Goal: Information Seeking & Learning: Find specific fact

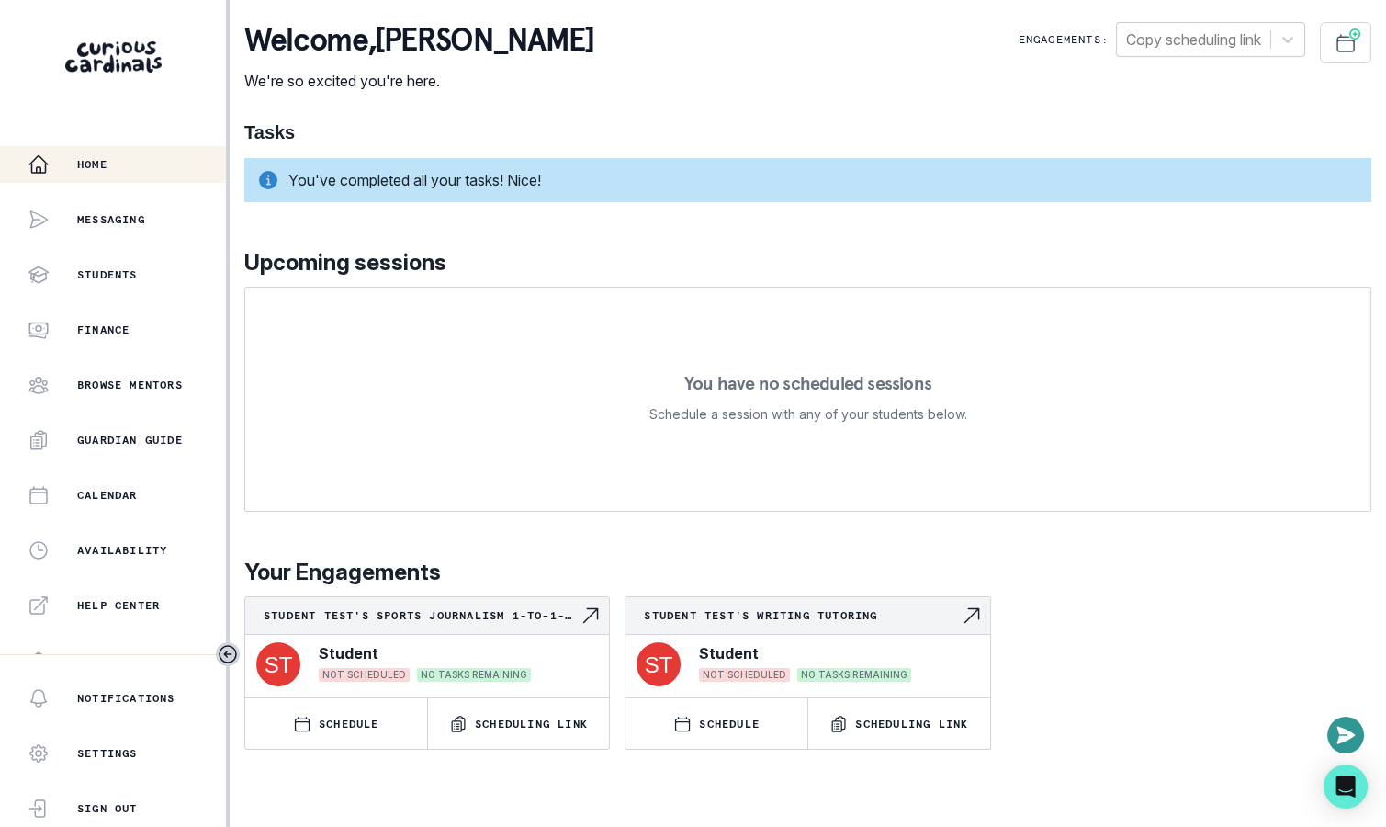
scroll to position [355, 0]
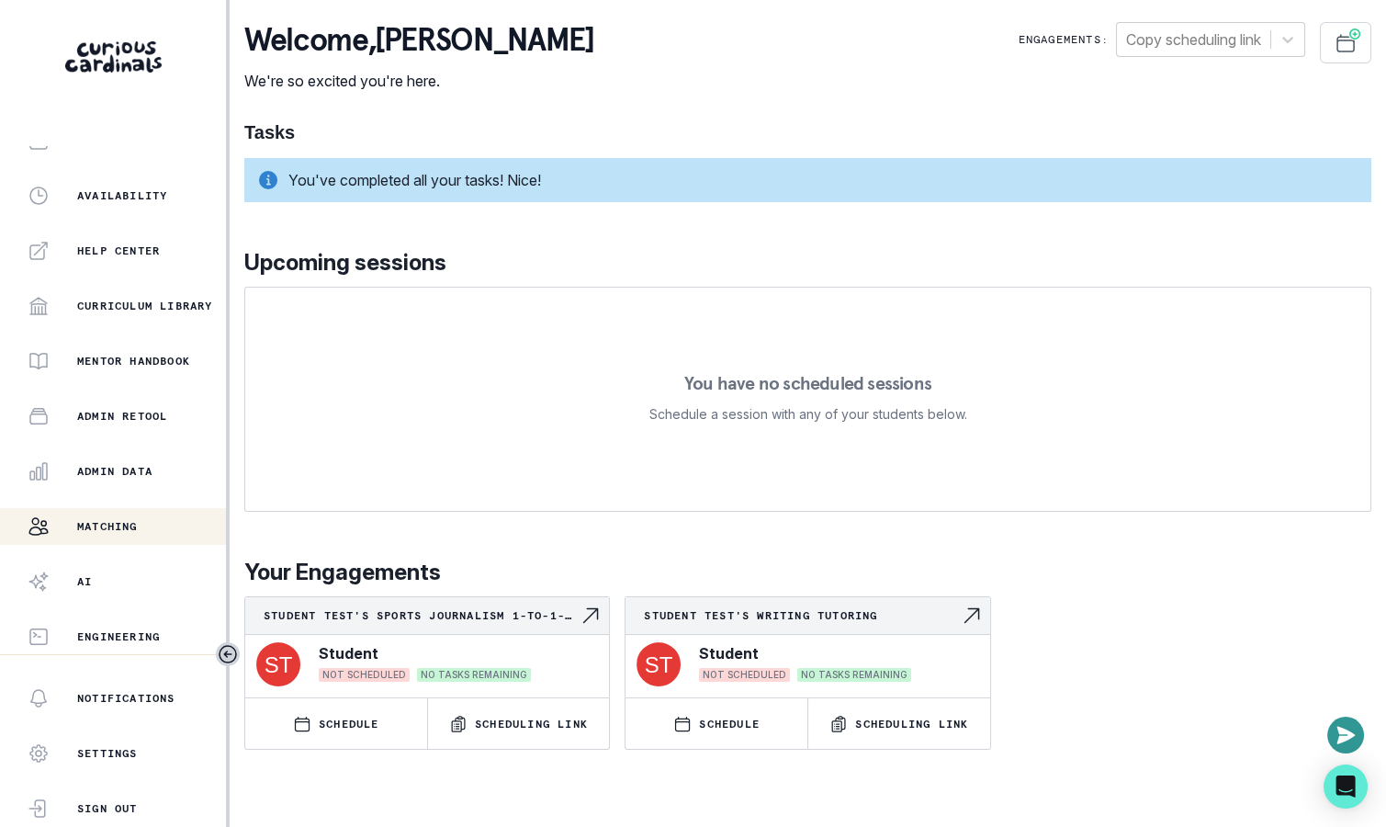
click at [171, 520] on div "Matching" at bounding box center [127, 526] width 198 height 22
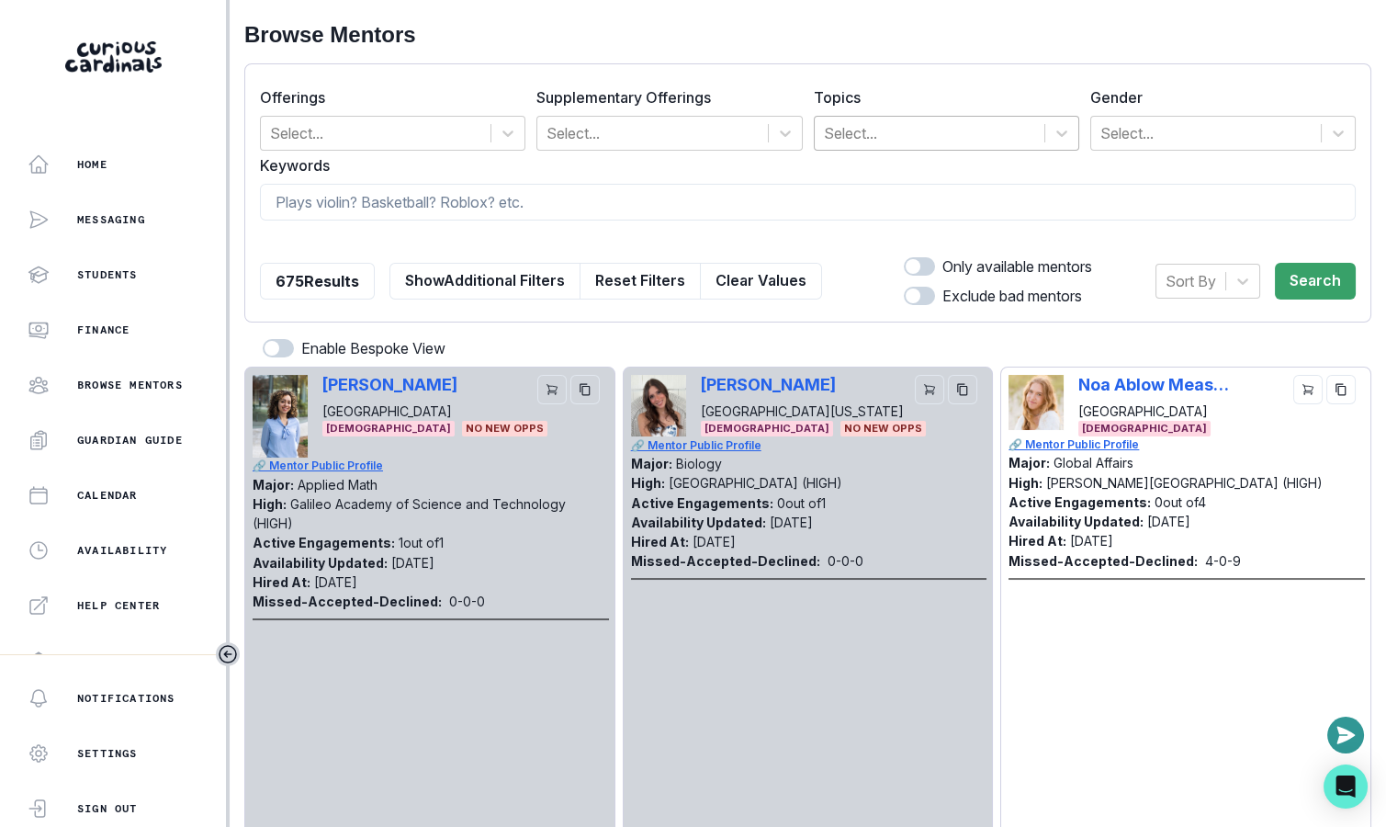
click at [858, 146] on div "Select..." at bounding box center [930, 133] width 230 height 33
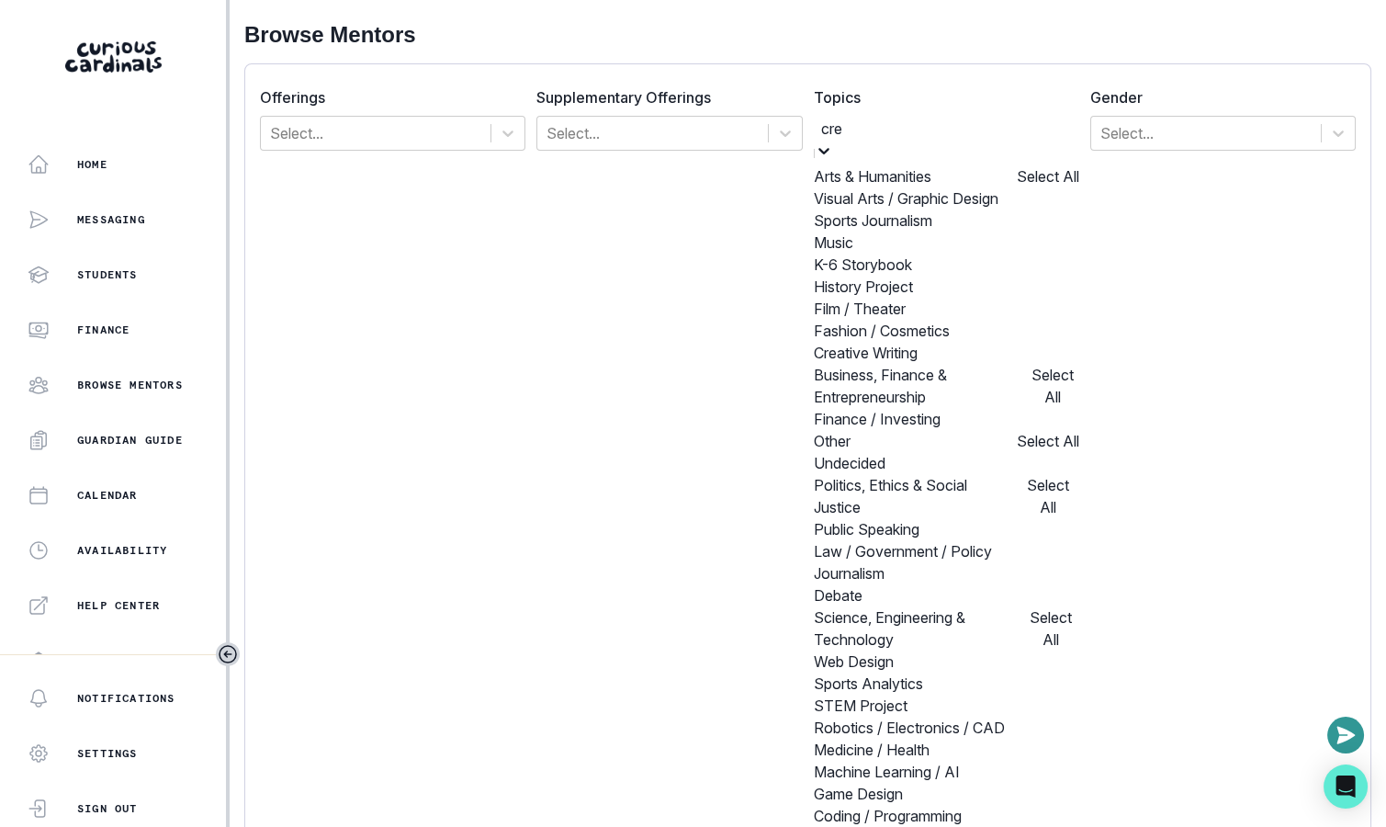
type input "crea"
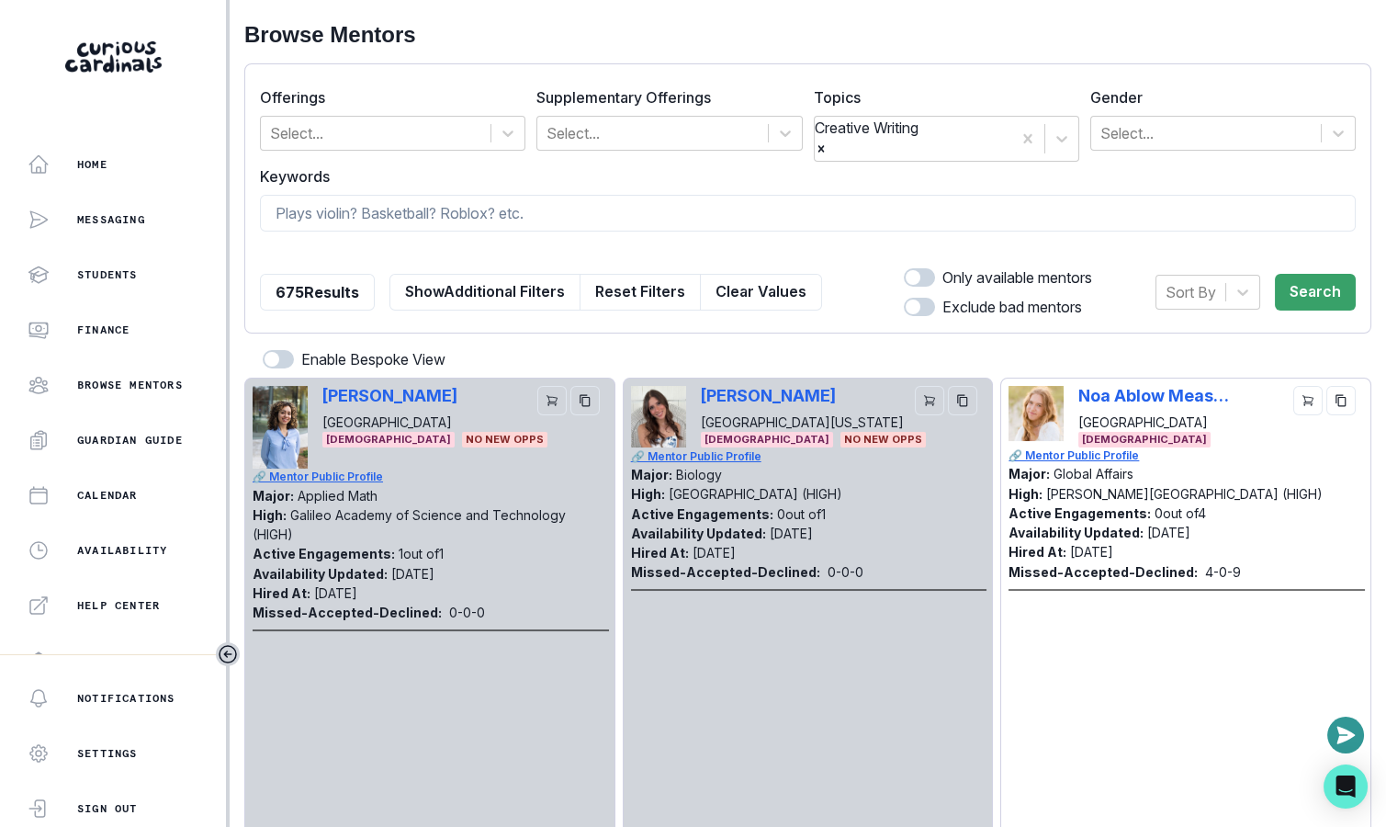
click at [1170, 165] on label "Keywords" at bounding box center [802, 176] width 1085 height 22
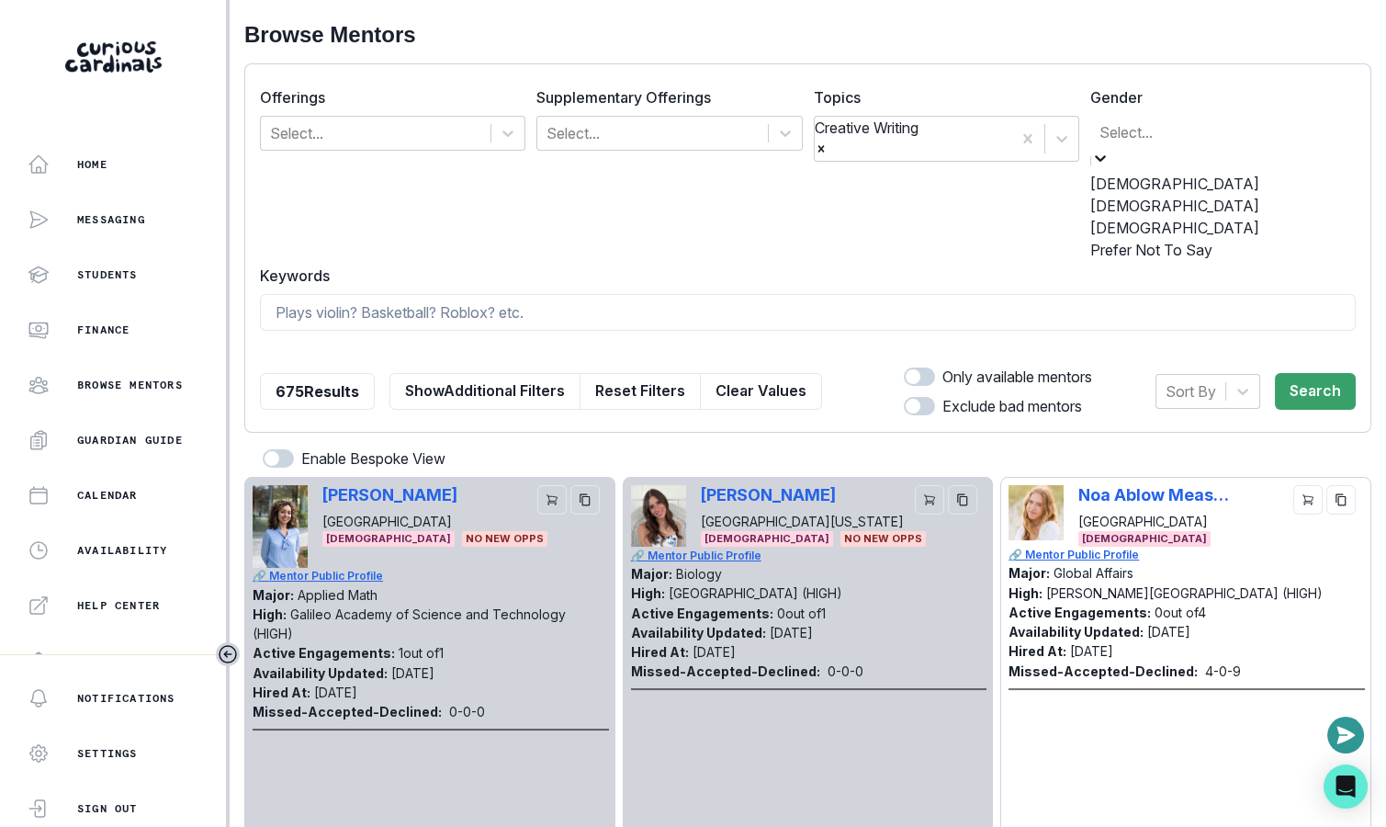
click at [1170, 122] on div at bounding box center [1222, 132] width 247 height 26
click at [1156, 205] on div "[DEMOGRAPHIC_DATA]" at bounding box center [1222, 206] width 265 height 22
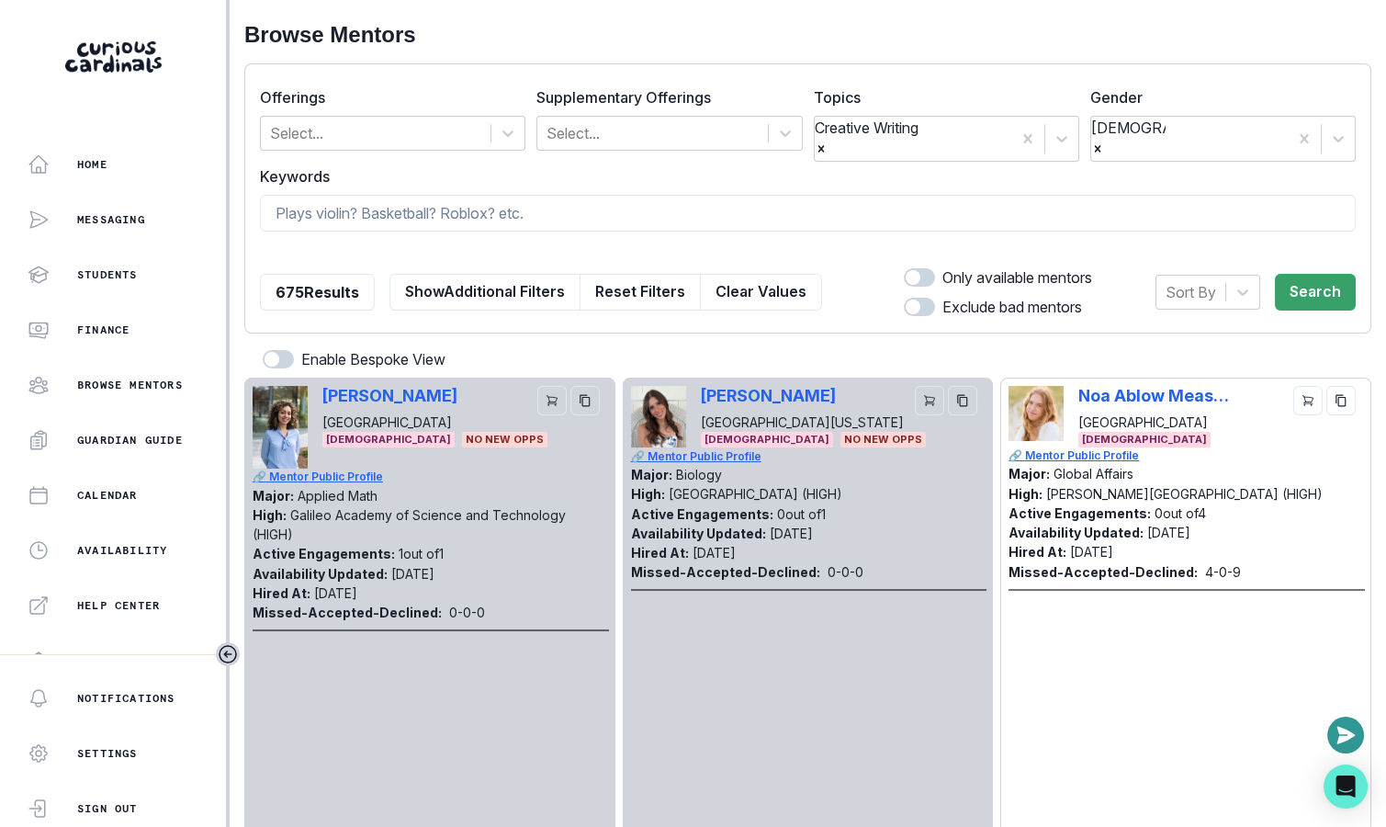
click at [915, 268] on span at bounding box center [919, 277] width 31 height 18
click at [904, 267] on input "checkbox" at bounding box center [903, 267] width 1 height 1
checkbox input "true"
click at [1349, 276] on button "Search" at bounding box center [1315, 292] width 81 height 37
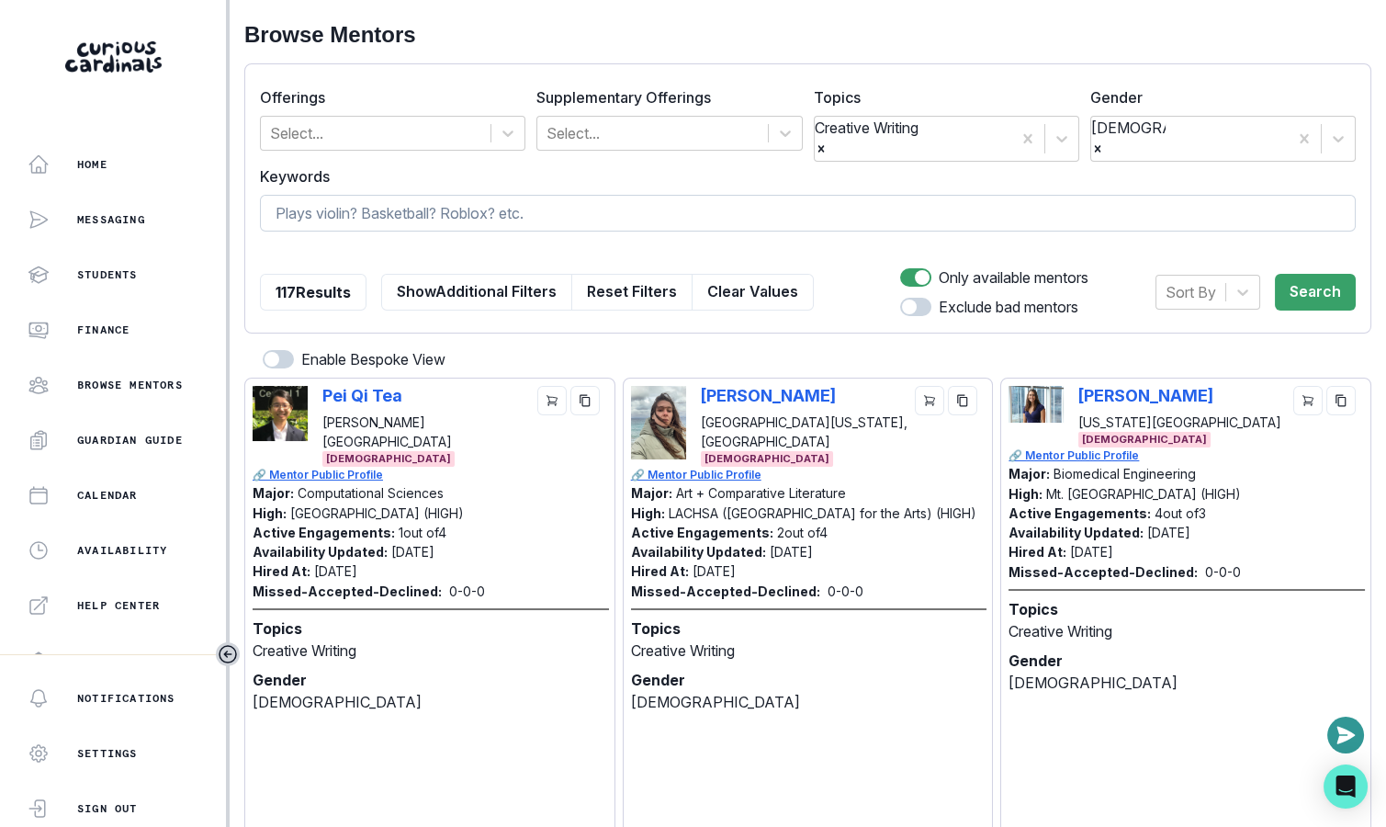
click at [822, 195] on input at bounding box center [808, 213] width 1096 height 37
type input "c"
type input "poem"
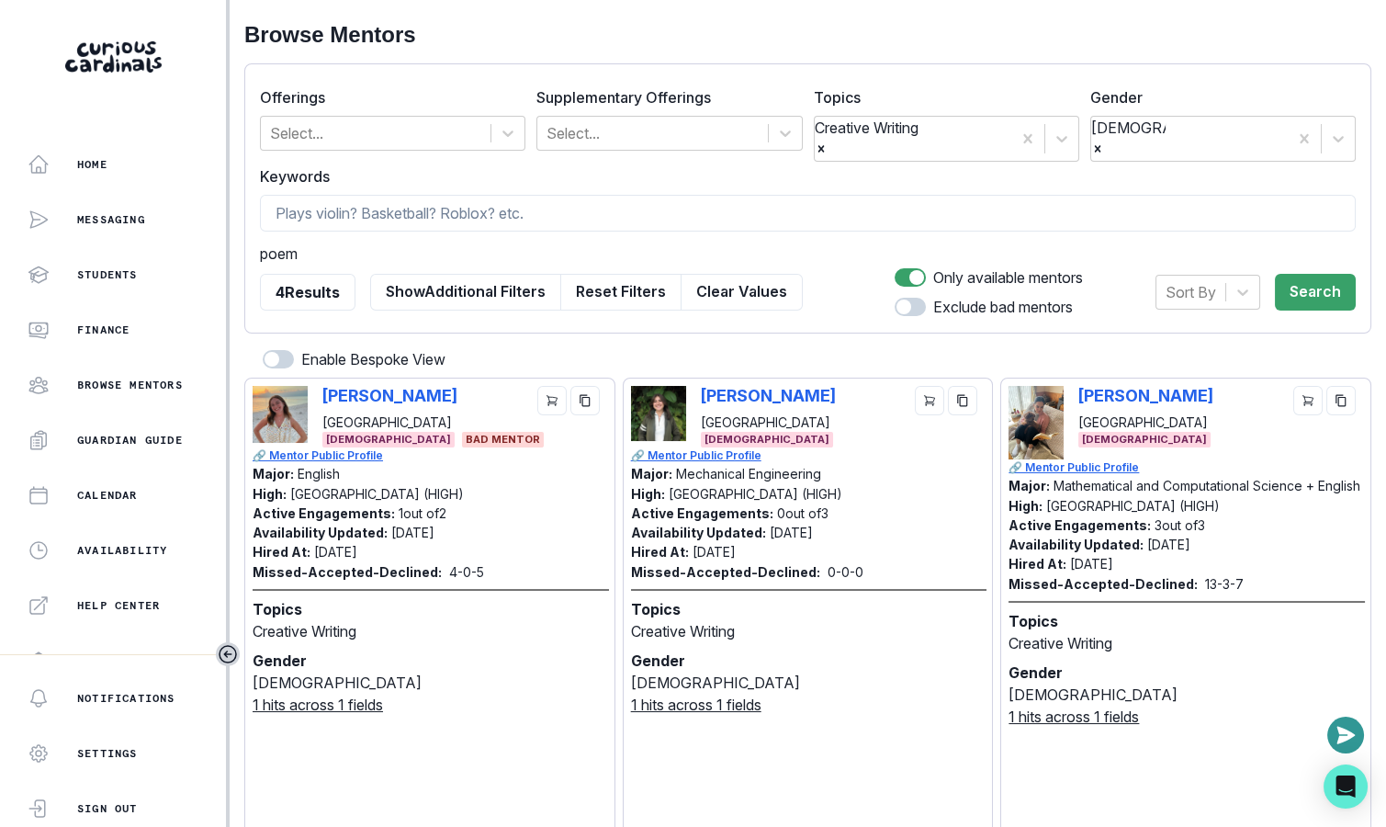
click at [282, 242] on span "poem" at bounding box center [279, 250] width 38 height 17
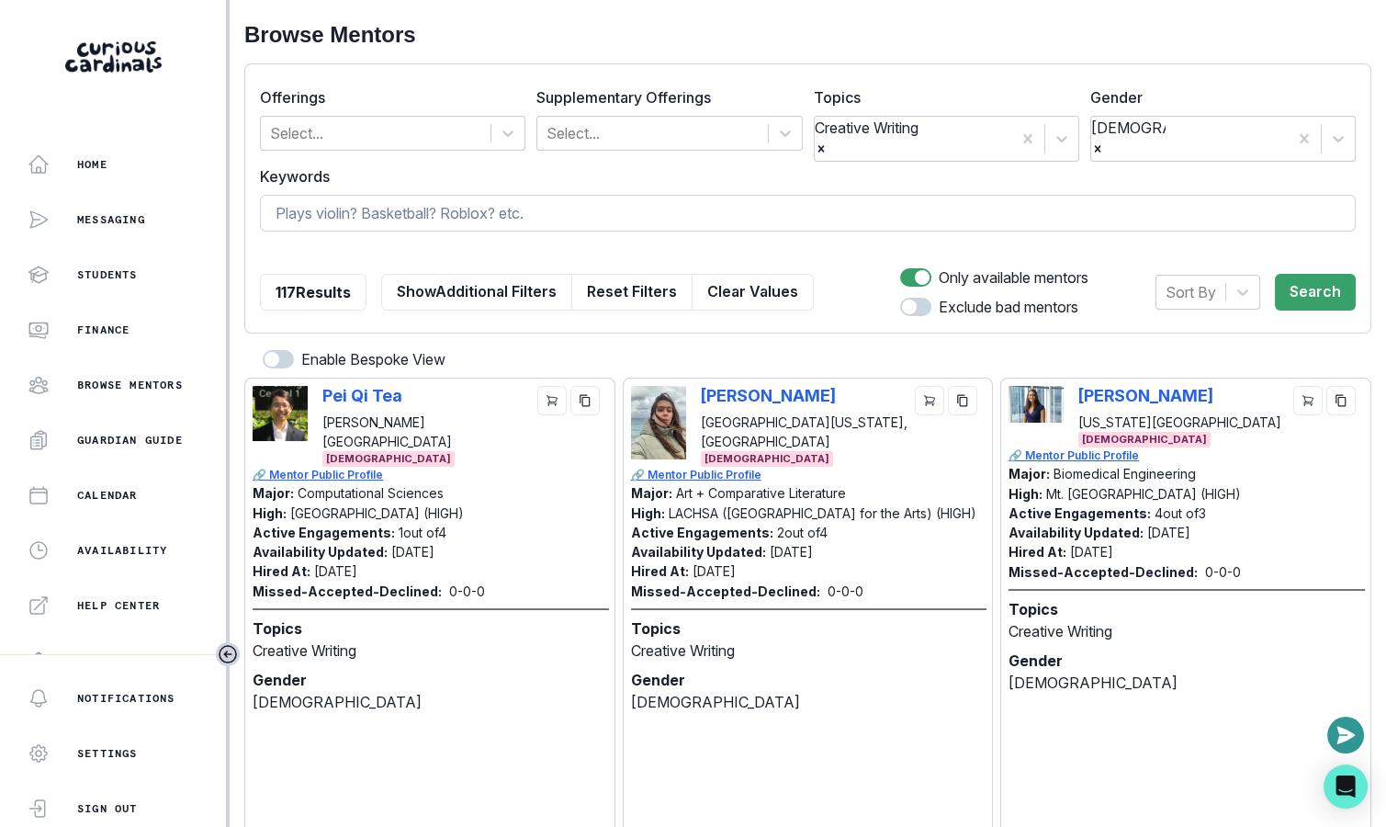
click at [331, 195] on input at bounding box center [808, 213] width 1096 height 37
type input "poetry"
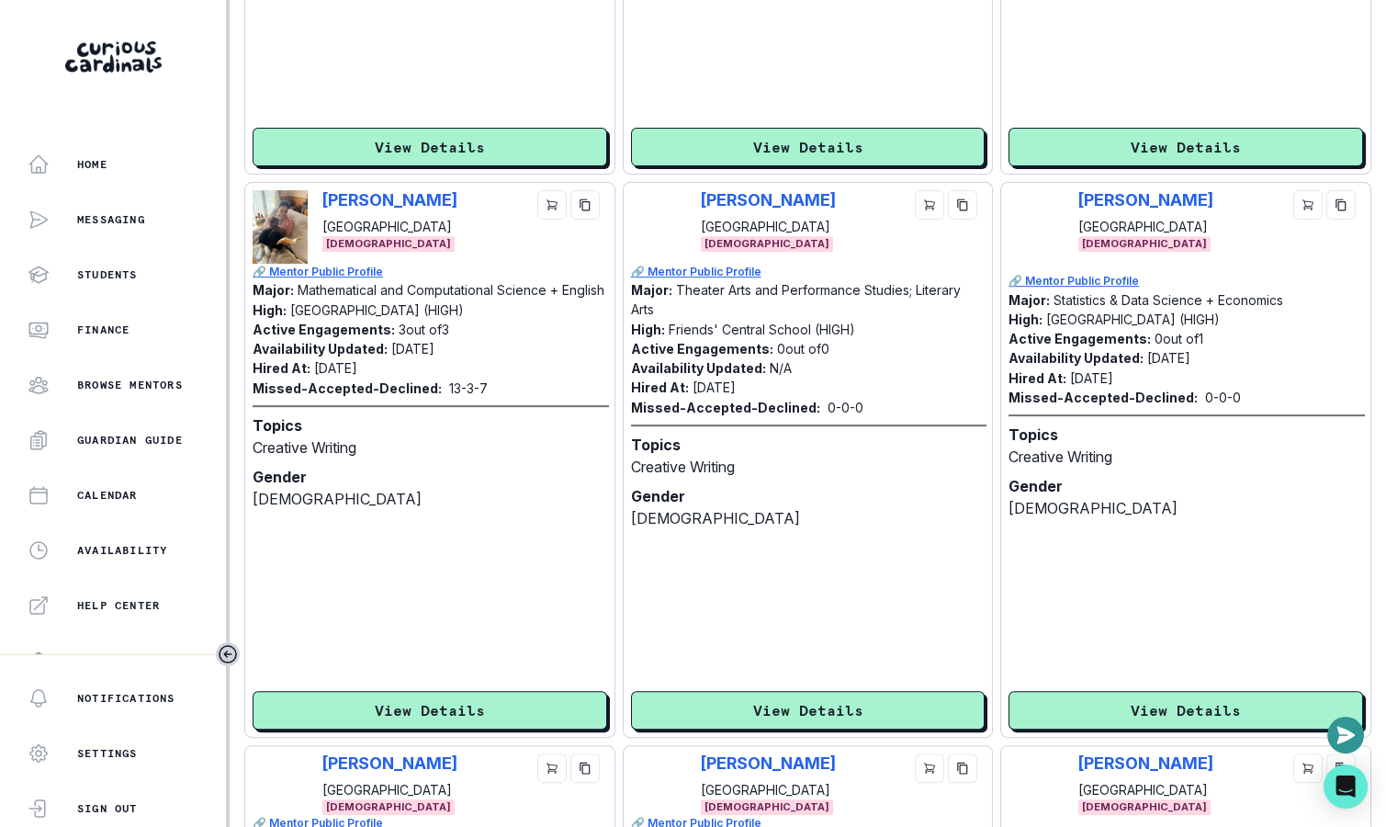
scroll to position [1324, 0]
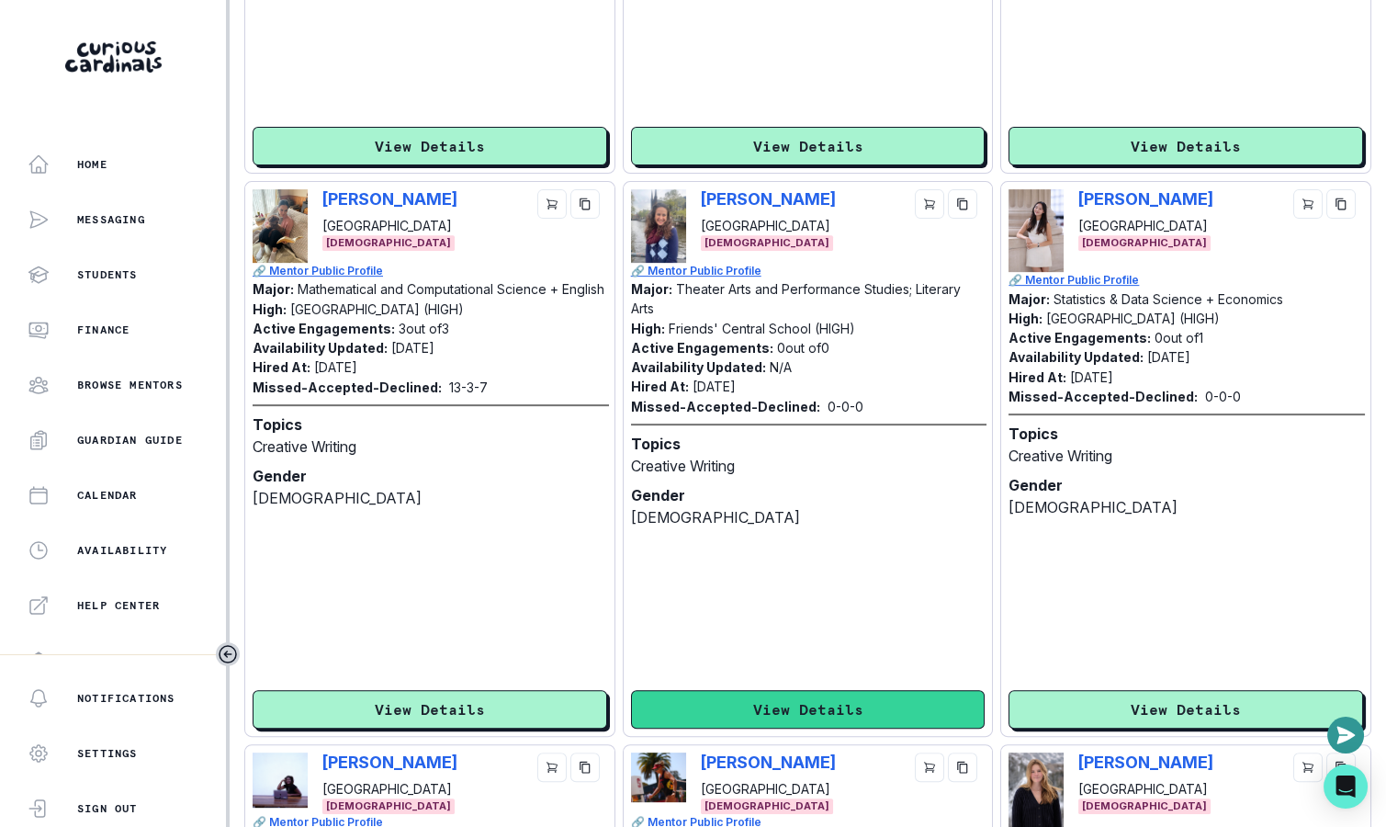
click at [770, 690] on button "View Details" at bounding box center [808, 709] width 355 height 39
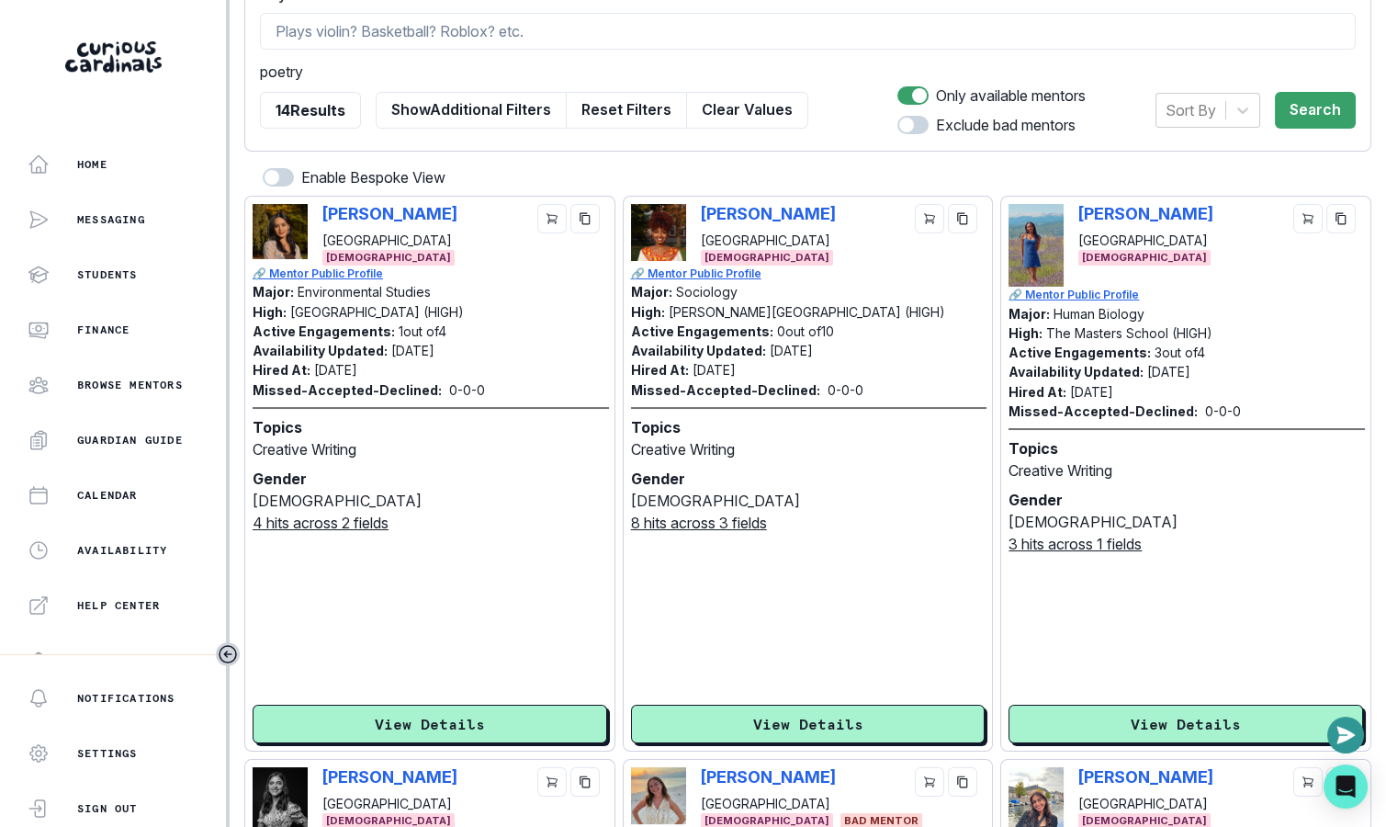
copy p "[PERSON_NAME]"
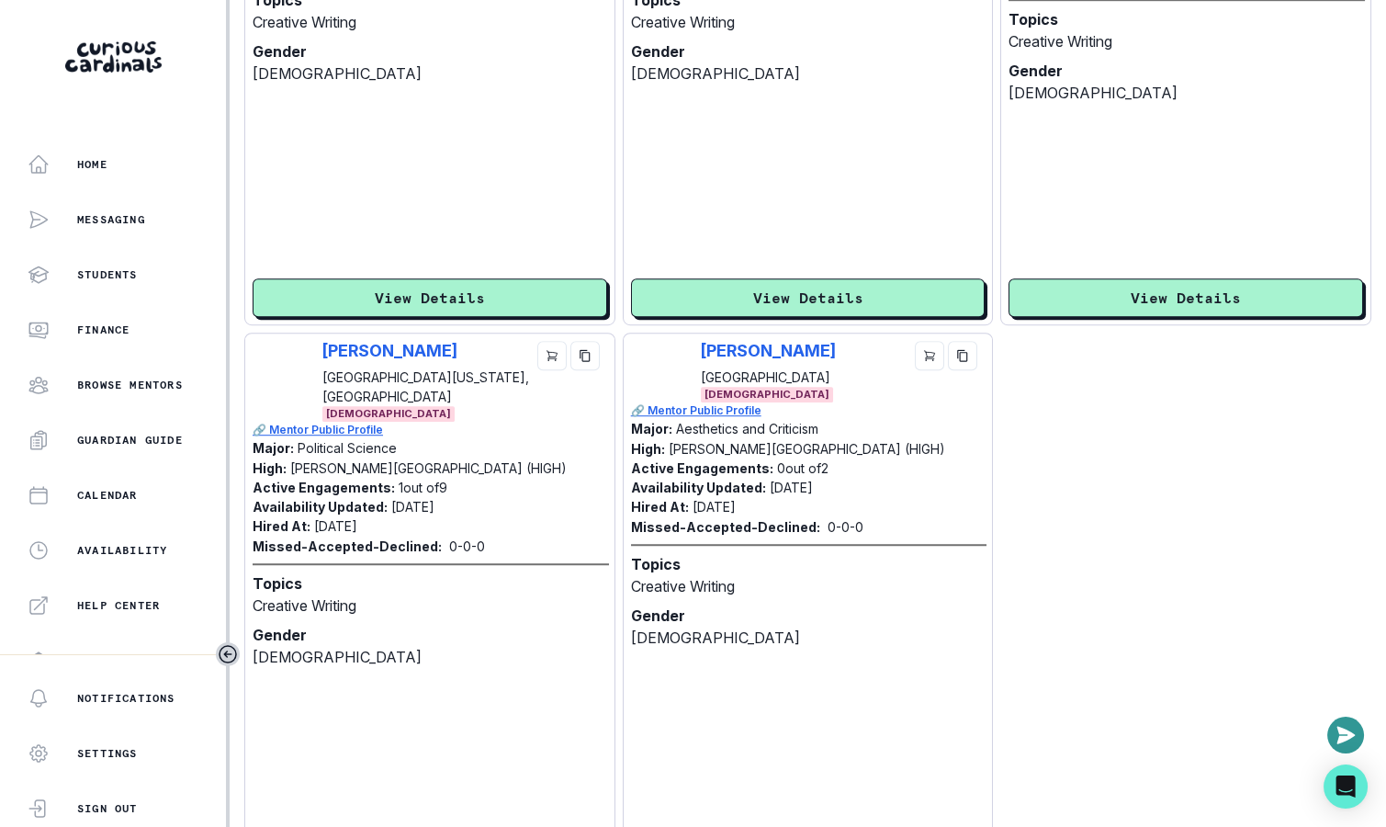
scroll to position [2414, 0]
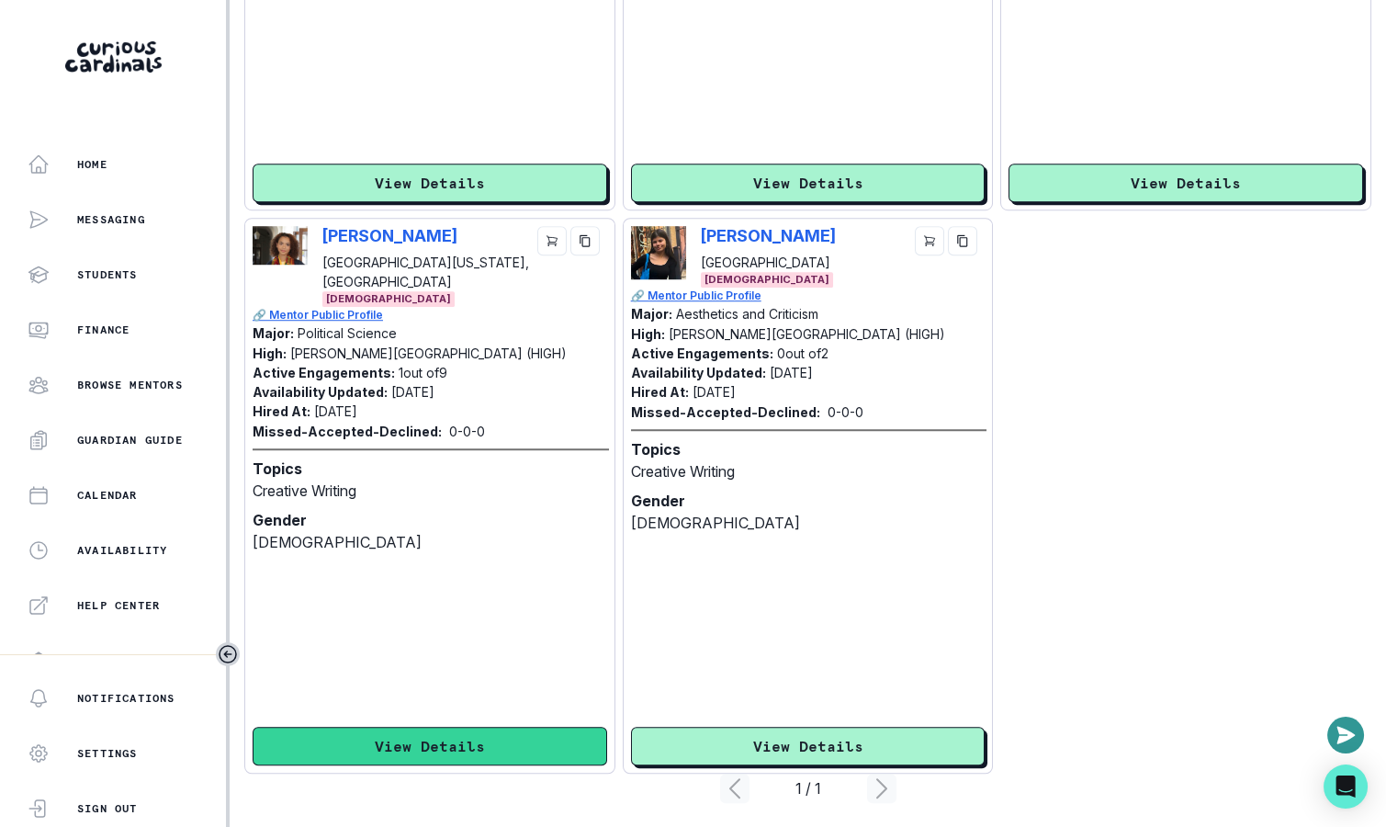
click at [484, 727] on button "View Details" at bounding box center [430, 746] width 355 height 39
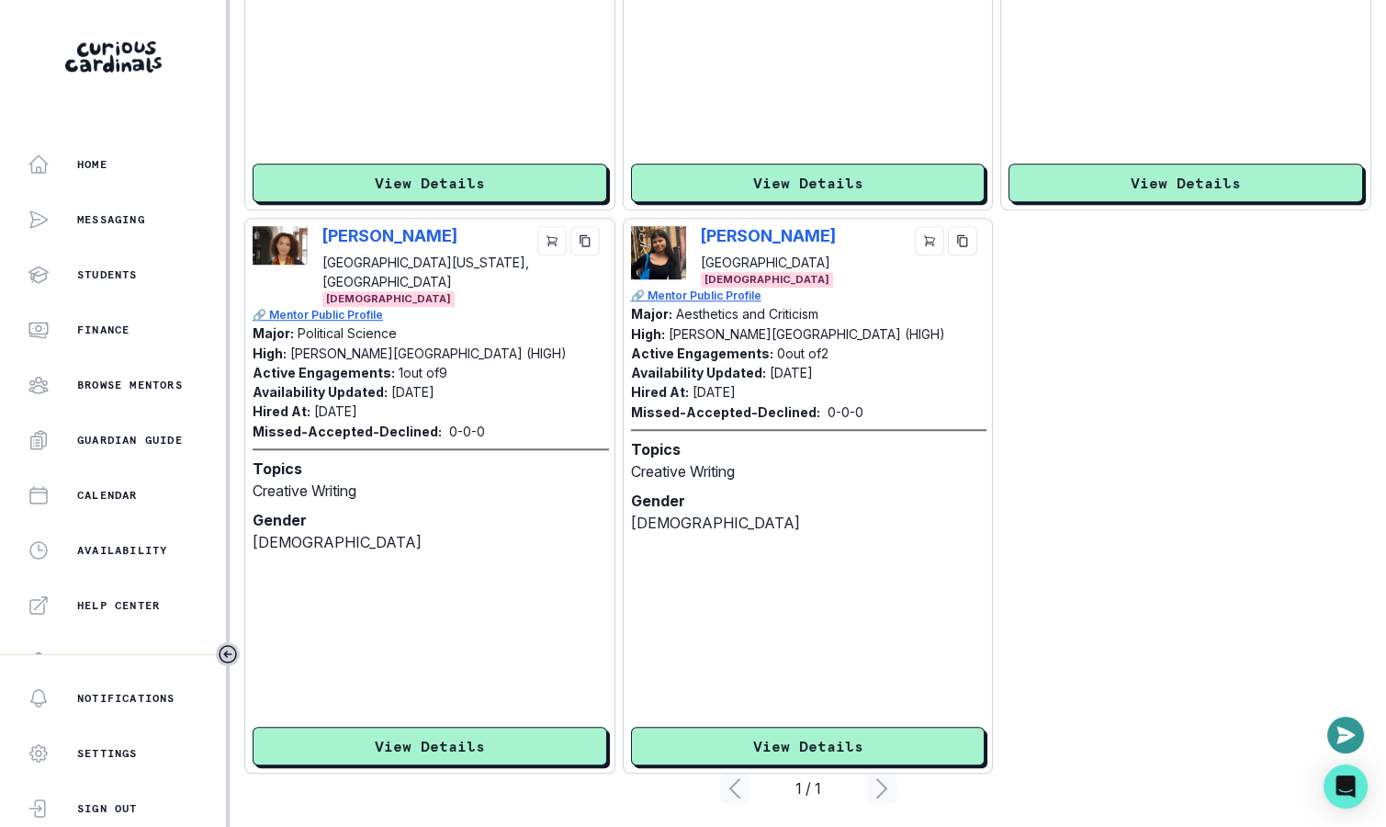
scroll to position [0, 0]
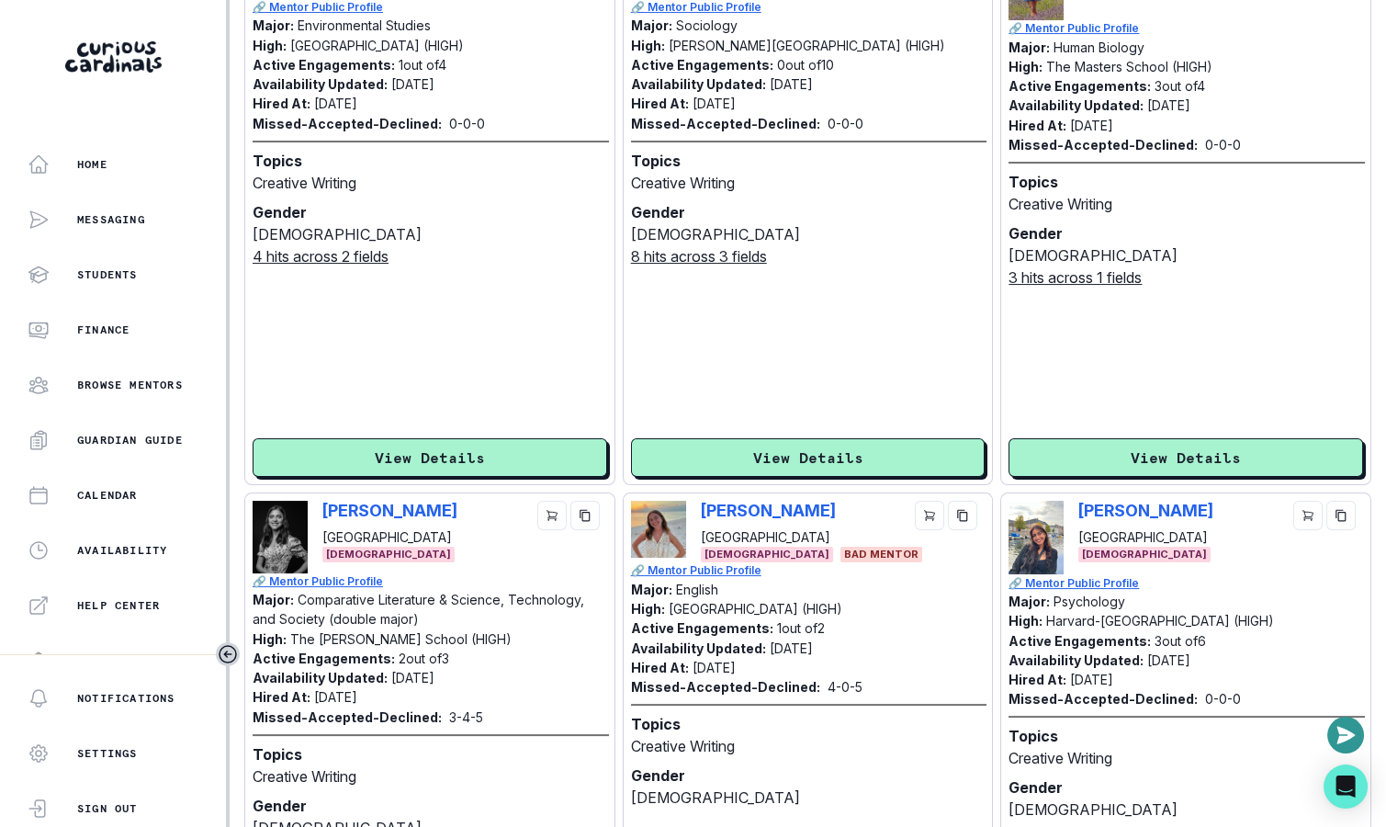
scroll to position [202, 0]
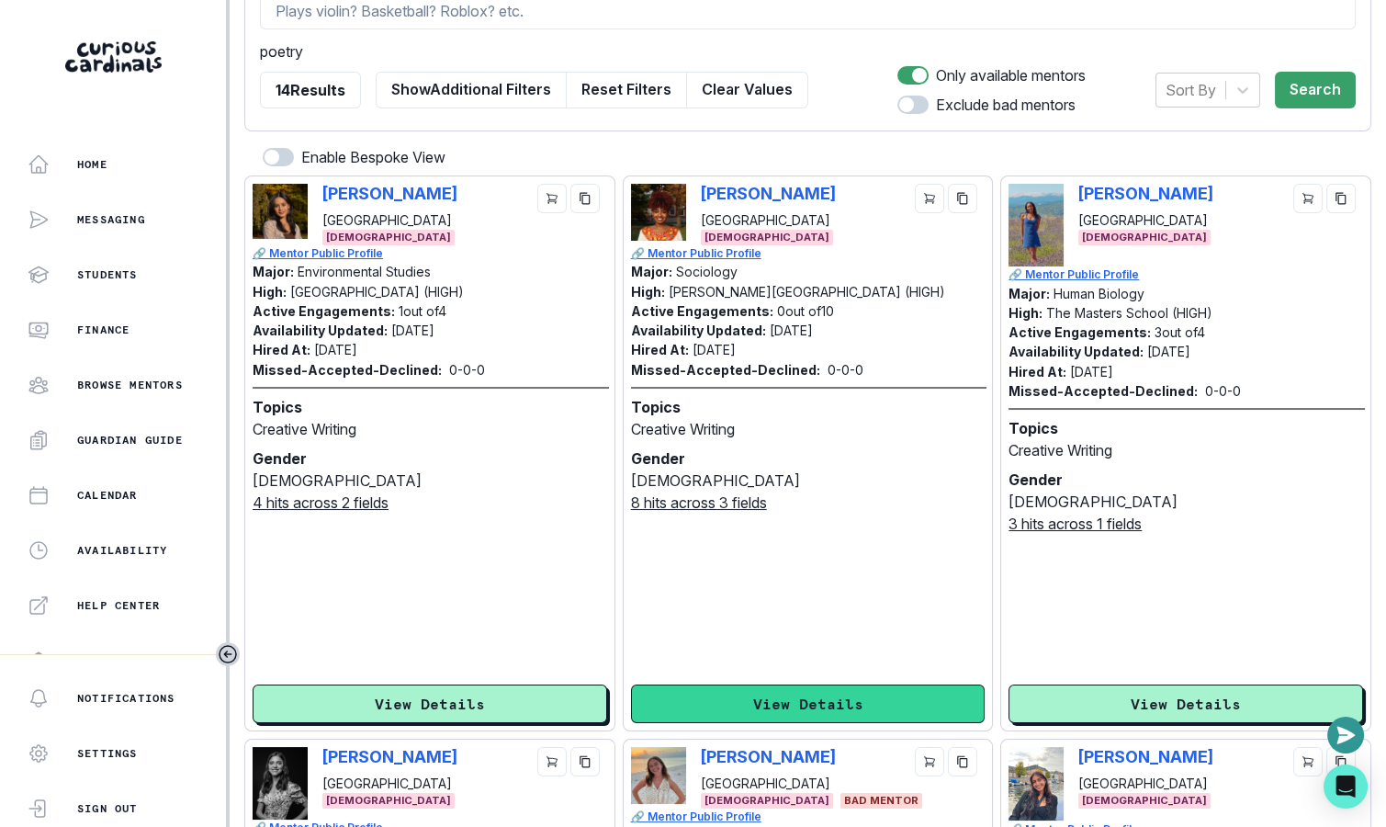
click at [762, 684] on button "View Details" at bounding box center [808, 703] width 355 height 39
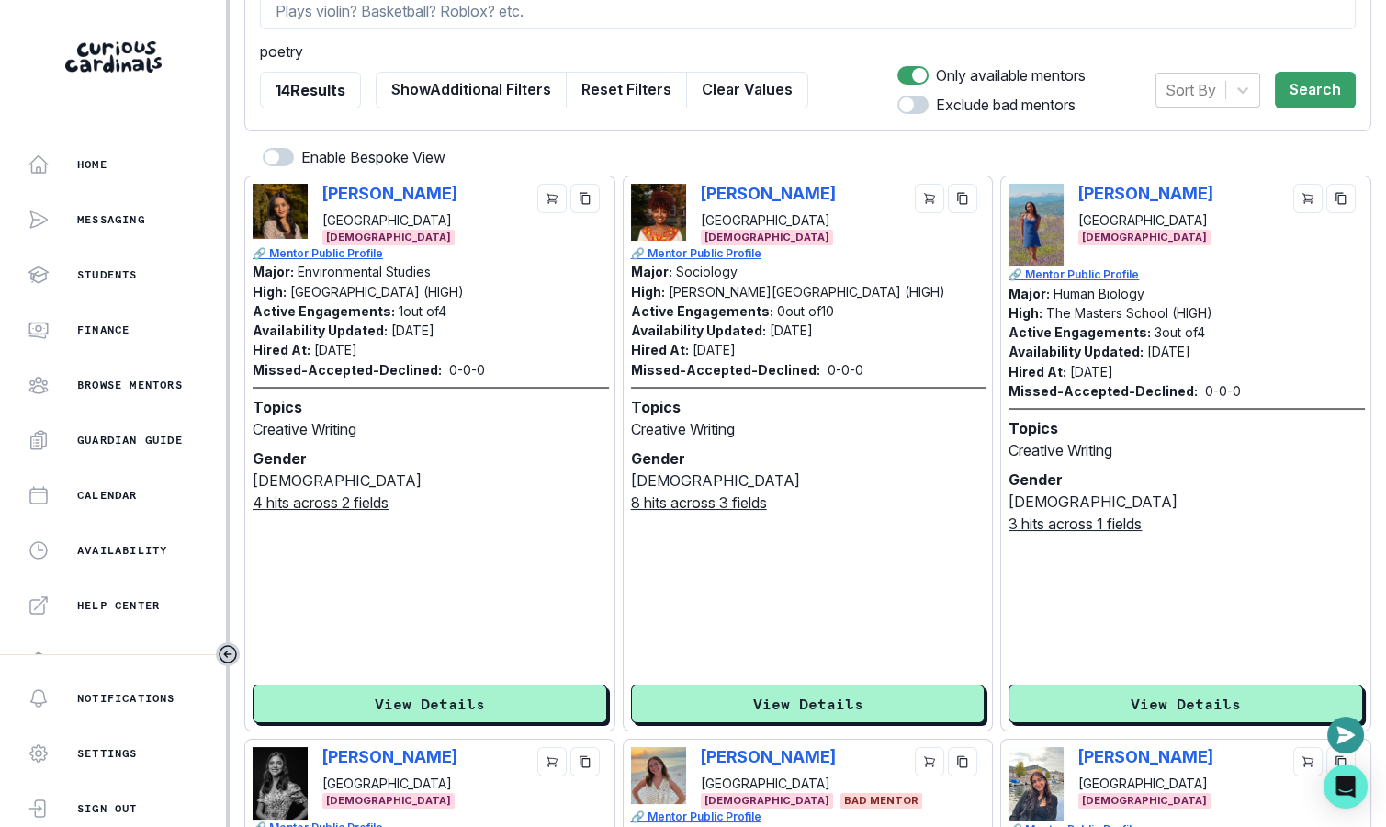
copy p "[PERSON_NAME]"
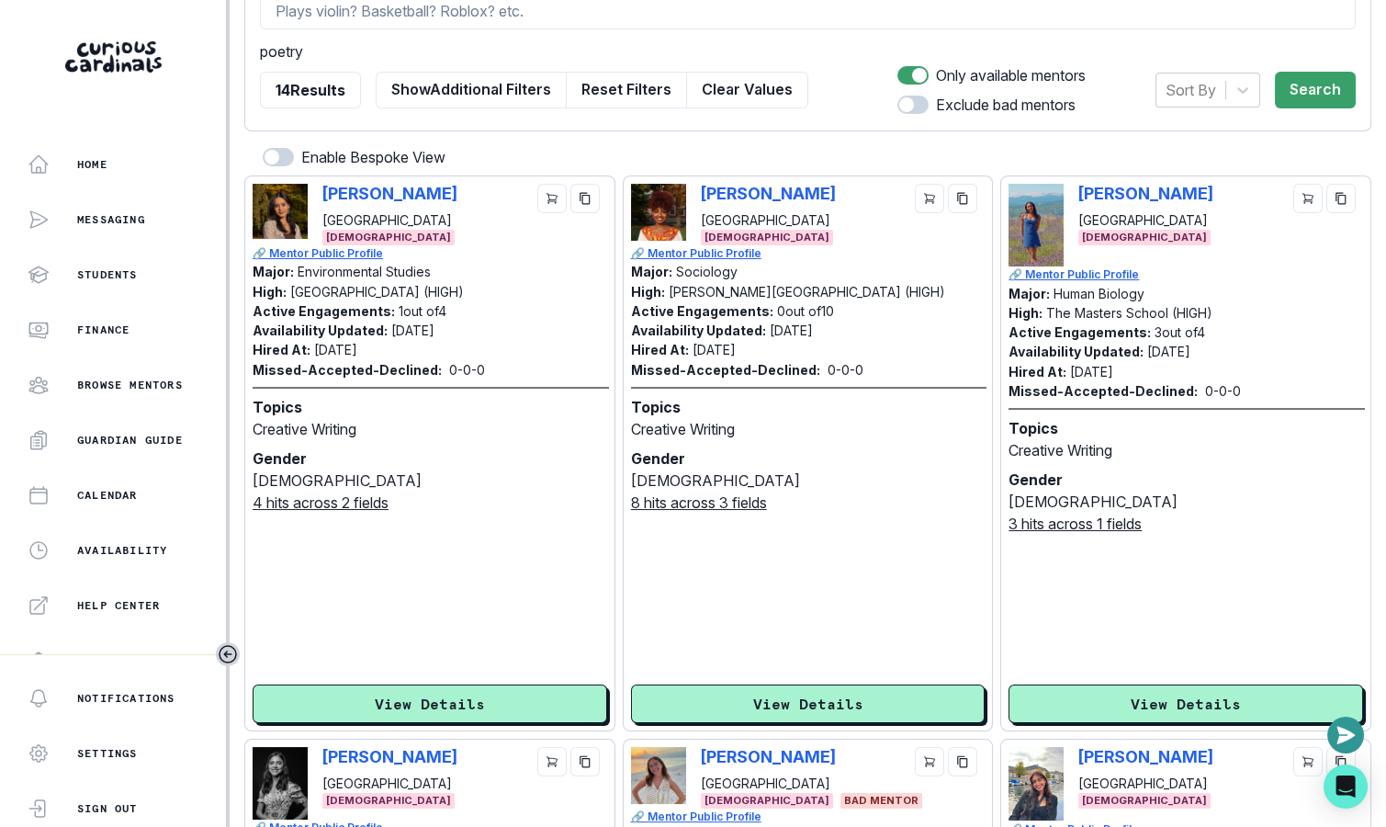
scroll to position [0, 0]
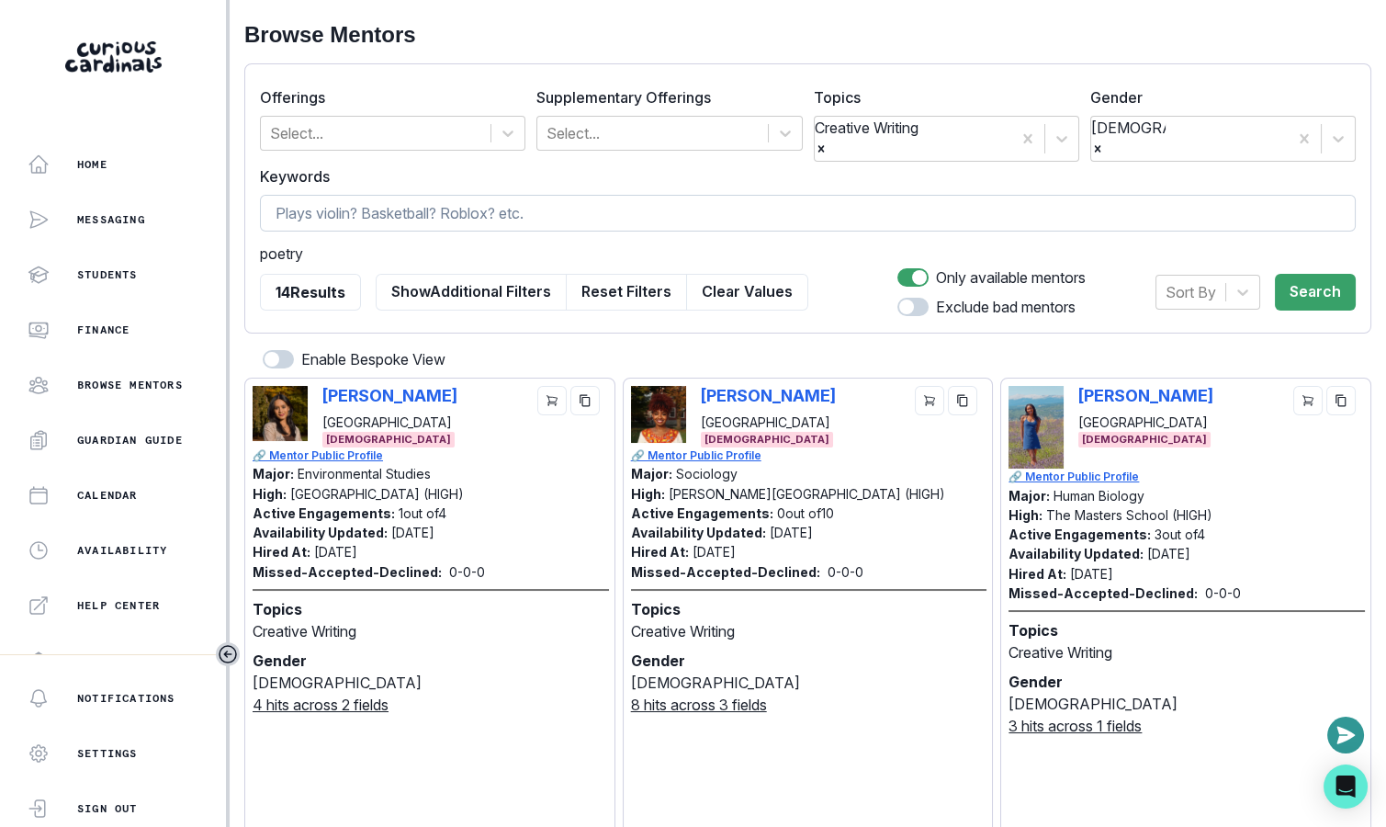
click at [406, 209] on input at bounding box center [808, 213] width 1096 height 37
type input "french"
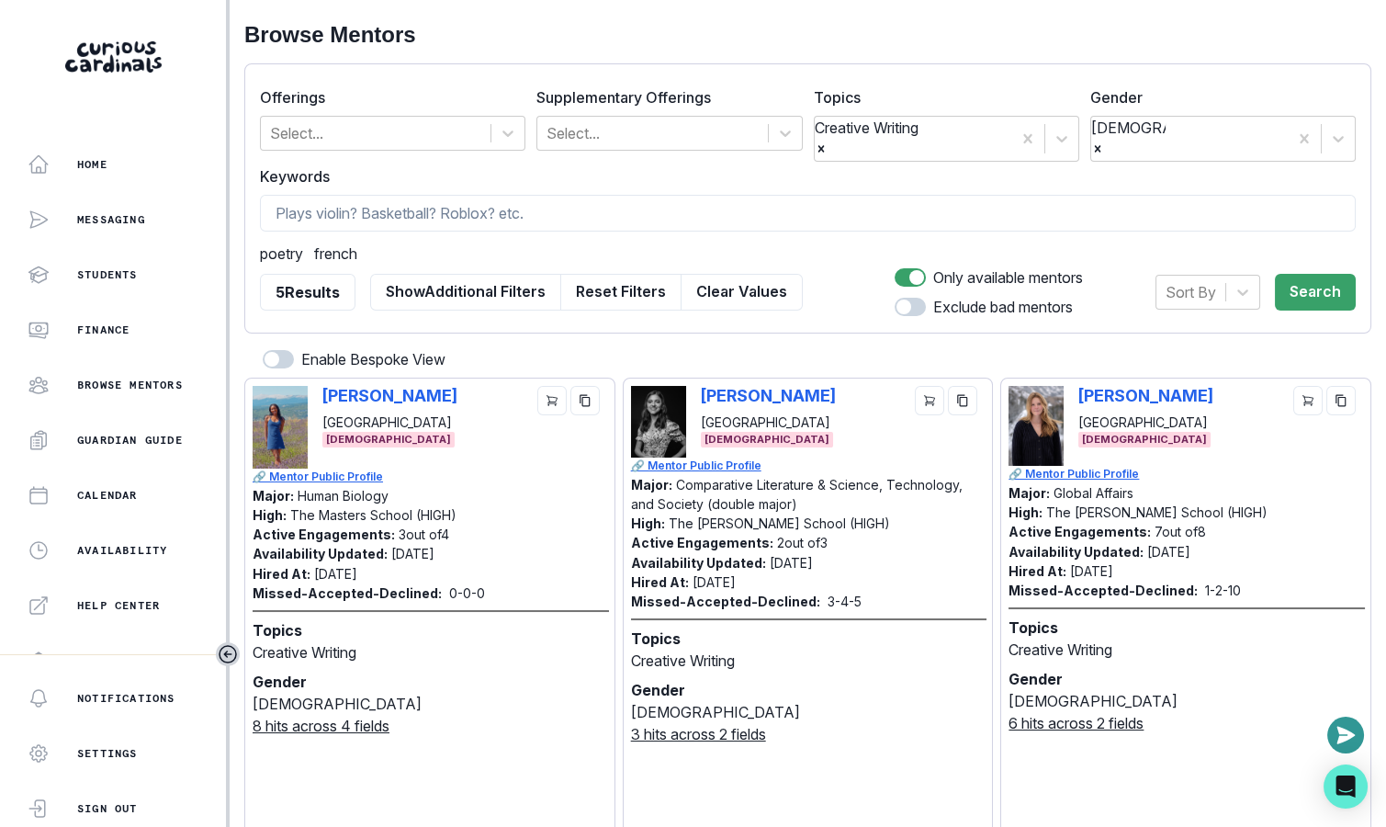
click at [279, 242] on span "poetry" at bounding box center [281, 250] width 43 height 17
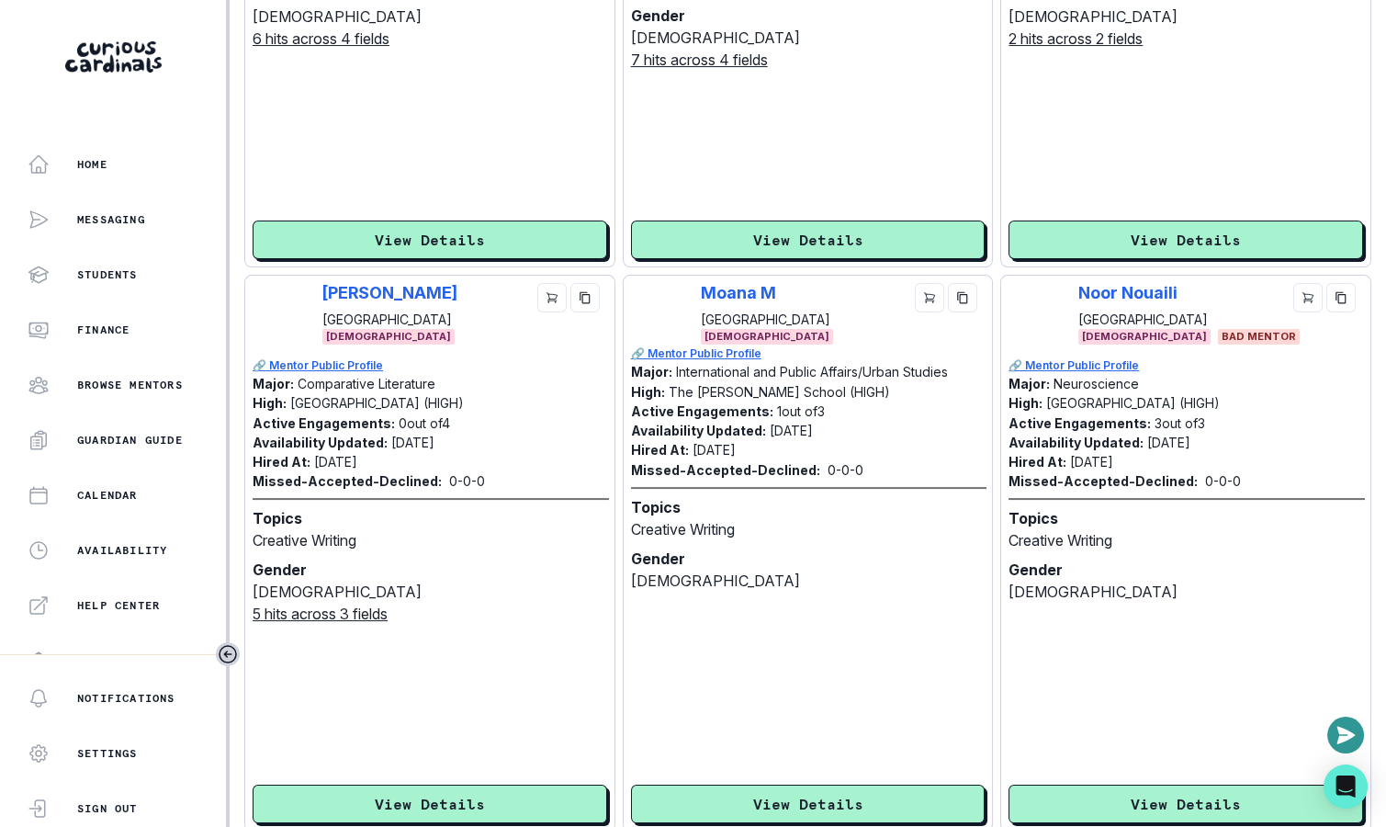
scroll to position [768, 0]
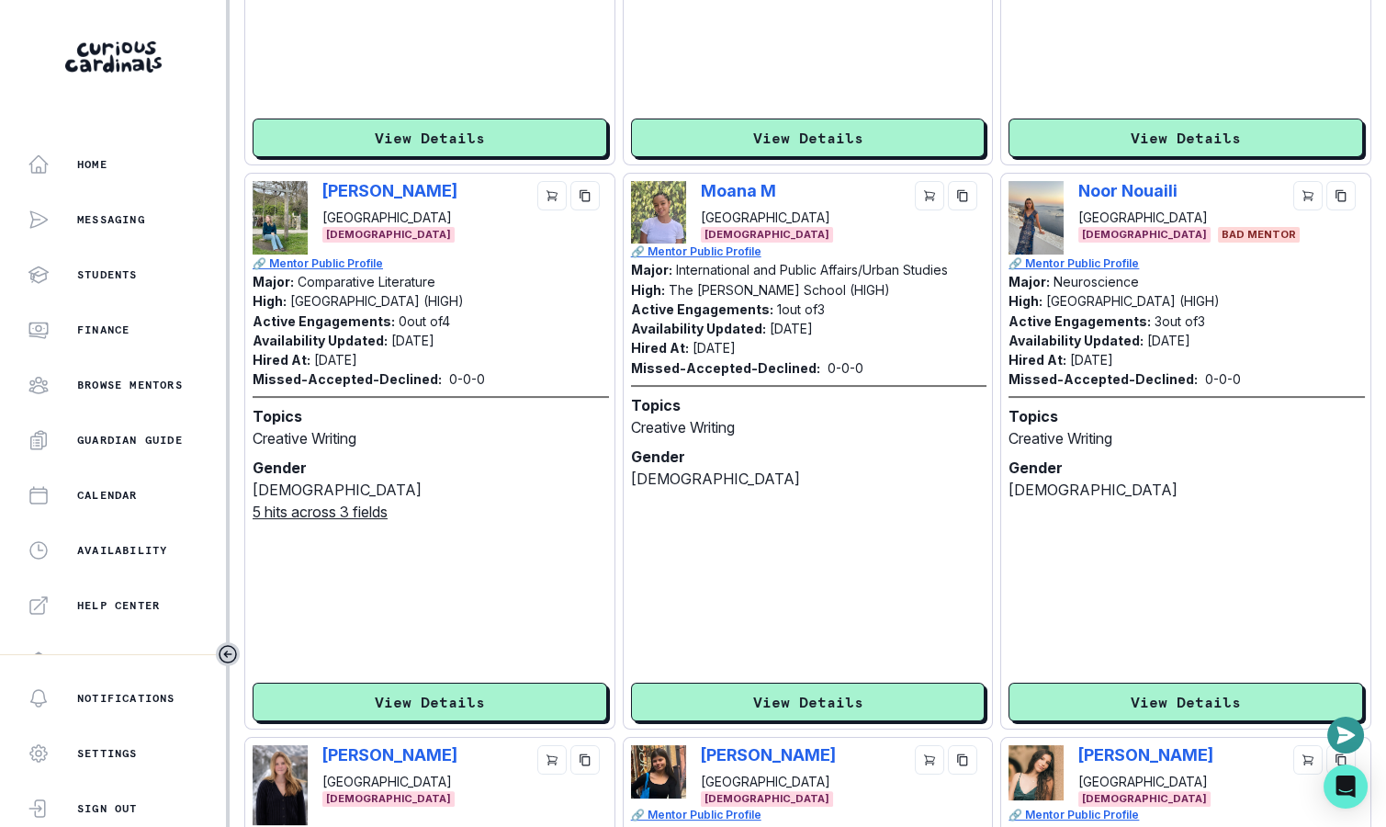
click at [494, 181] on div "[PERSON_NAME] [GEOGRAPHIC_DATA]" at bounding box center [464, 204] width 285 height 46
copy span "[DEMOGRAPHIC_DATA]"
click at [312, 181] on div "[PERSON_NAME] Brown University [DEMOGRAPHIC_DATA]" at bounding box center [430, 217] width 355 height 73
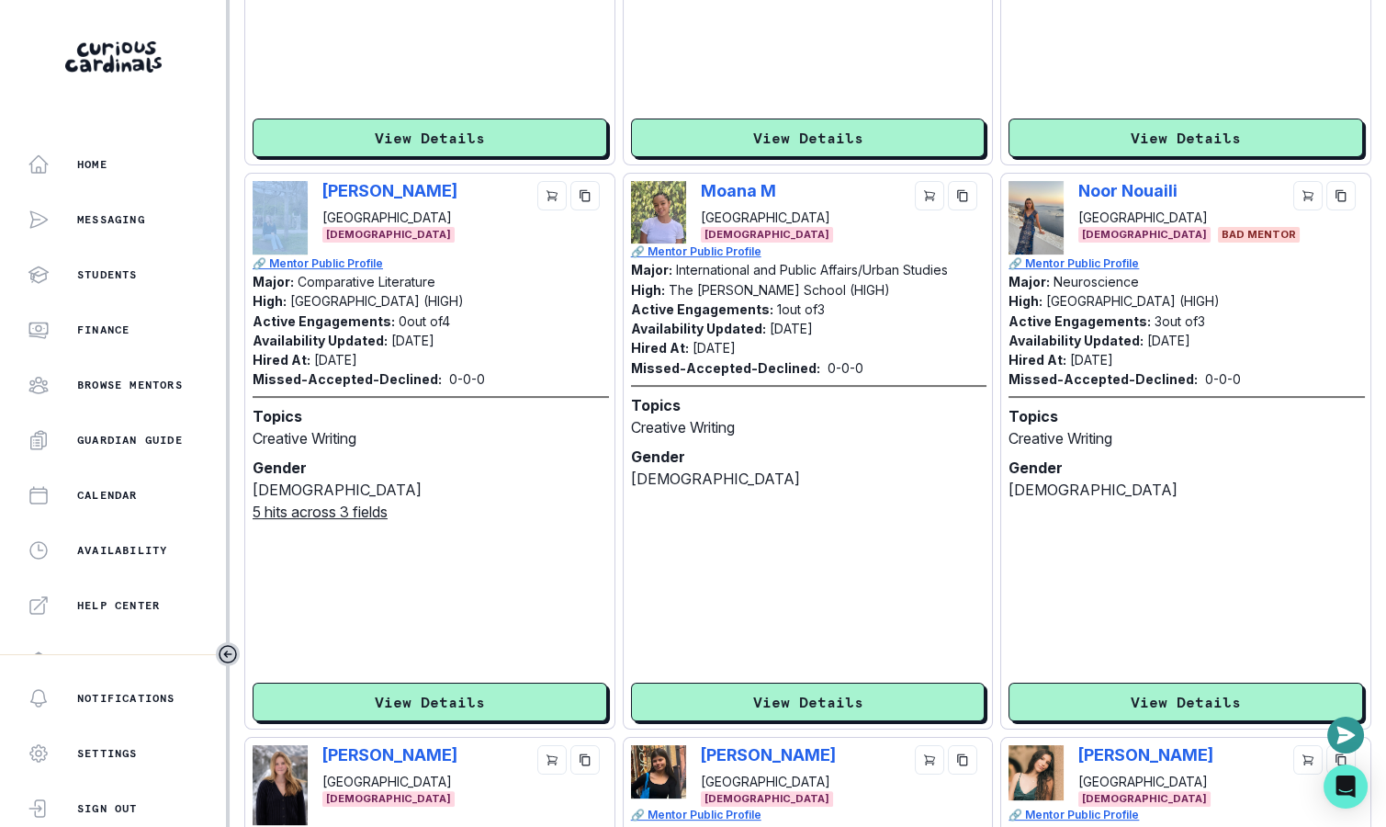
click at [312, 181] on div "[PERSON_NAME] Brown University [DEMOGRAPHIC_DATA]" at bounding box center [430, 217] width 355 height 73
click at [317, 181] on div "[PERSON_NAME] Brown University [DEMOGRAPHIC_DATA]" at bounding box center [430, 217] width 355 height 73
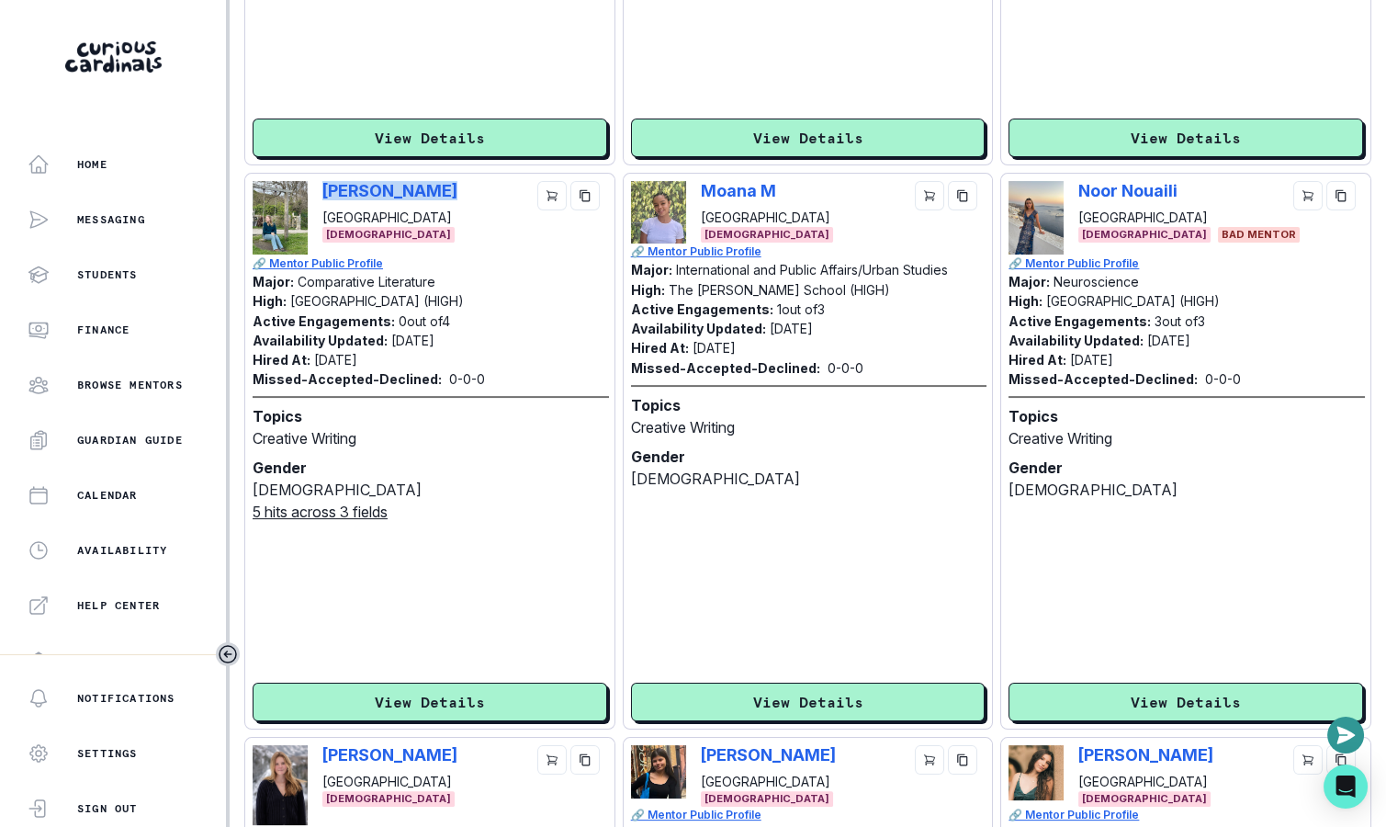
copy p "[PERSON_NAME]"
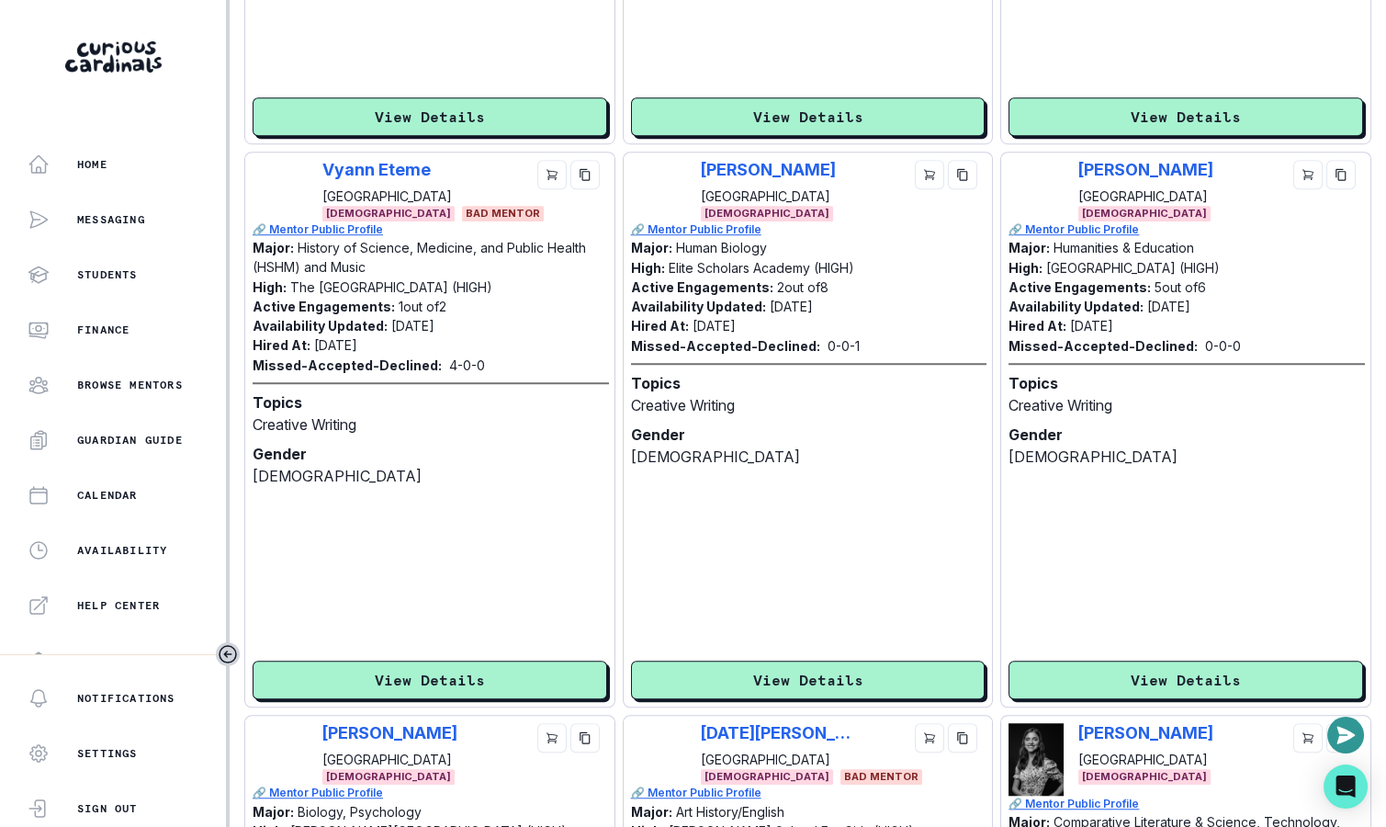
scroll to position [2375, 0]
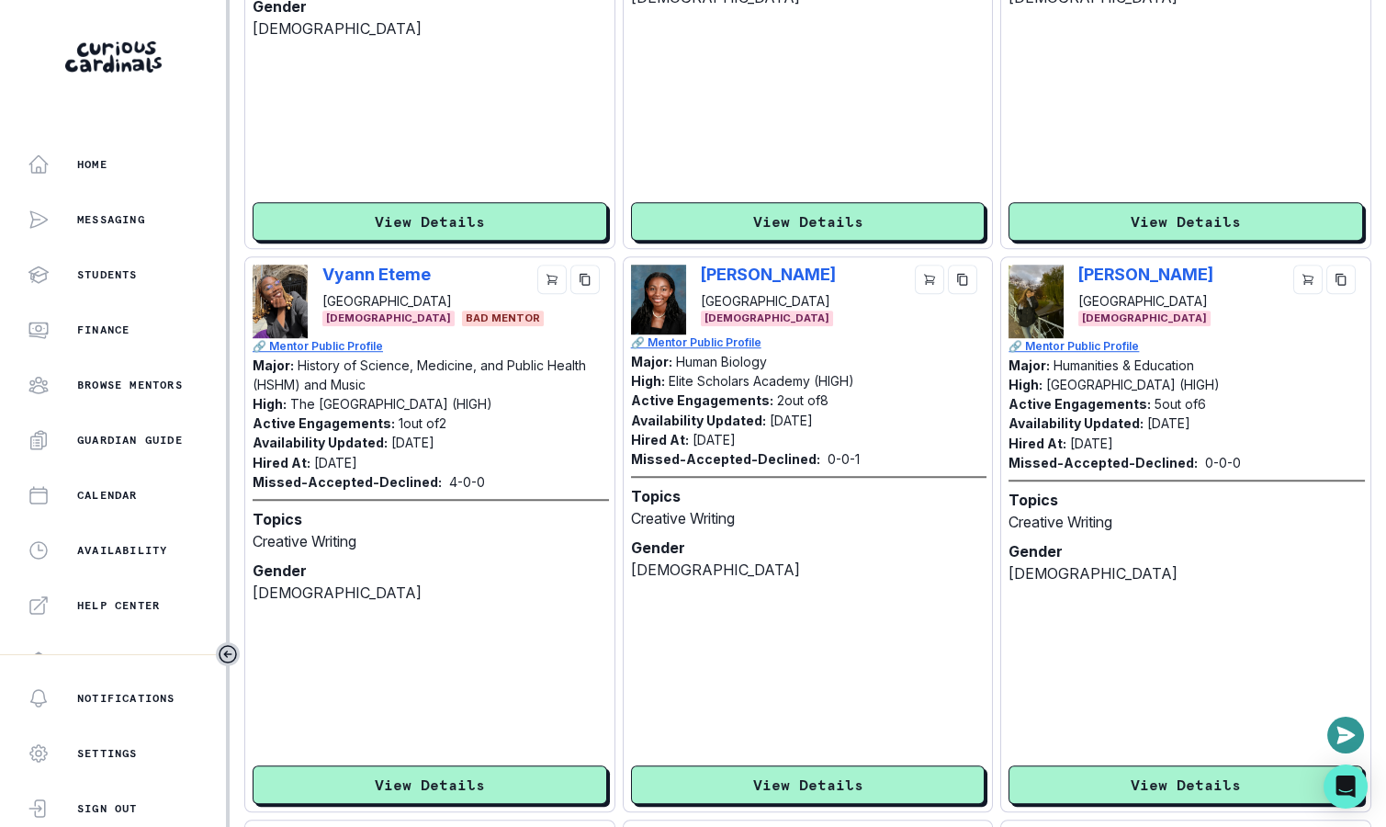
click at [1074, 267] on div "[PERSON_NAME][GEOGRAPHIC_DATA] [DEMOGRAPHIC_DATA]" at bounding box center [1186, 301] width 355 height 73
copy p "[PERSON_NAME]"
